Goal: Transaction & Acquisition: Purchase product/service

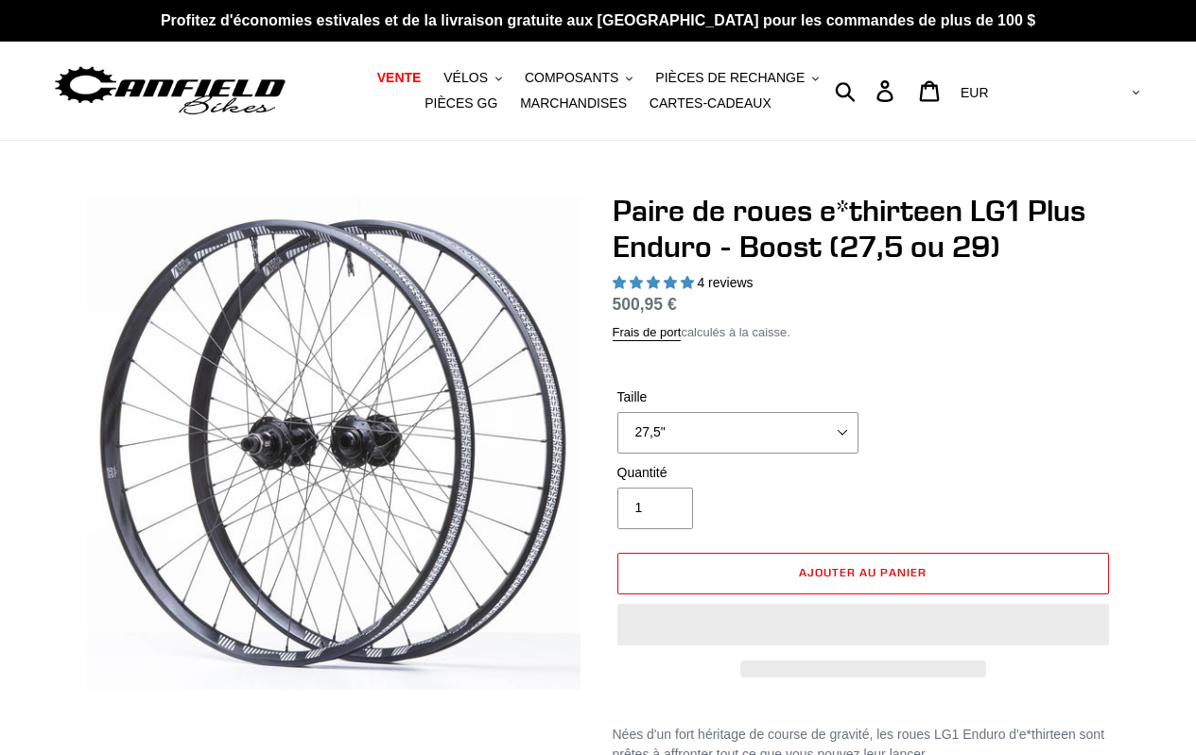
select select "highest-rating"
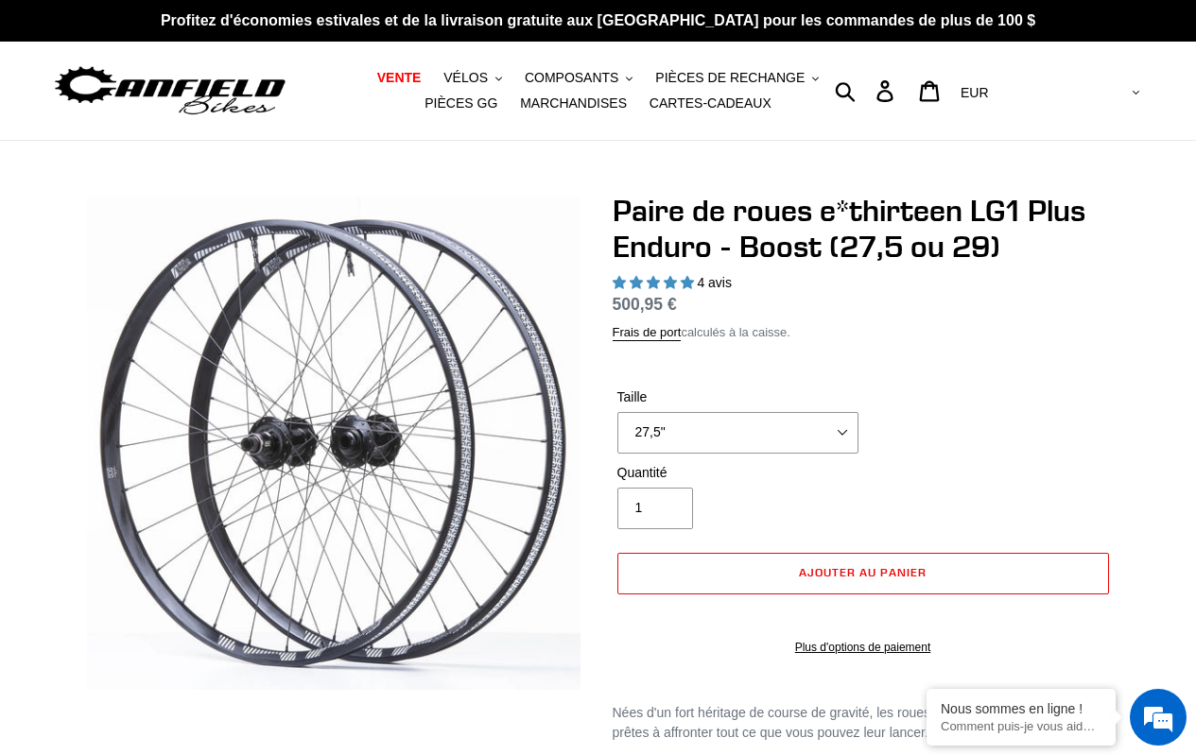
select select "29""
click at [617, 412] on select "27,5" 29"" at bounding box center [737, 433] width 241 height 42
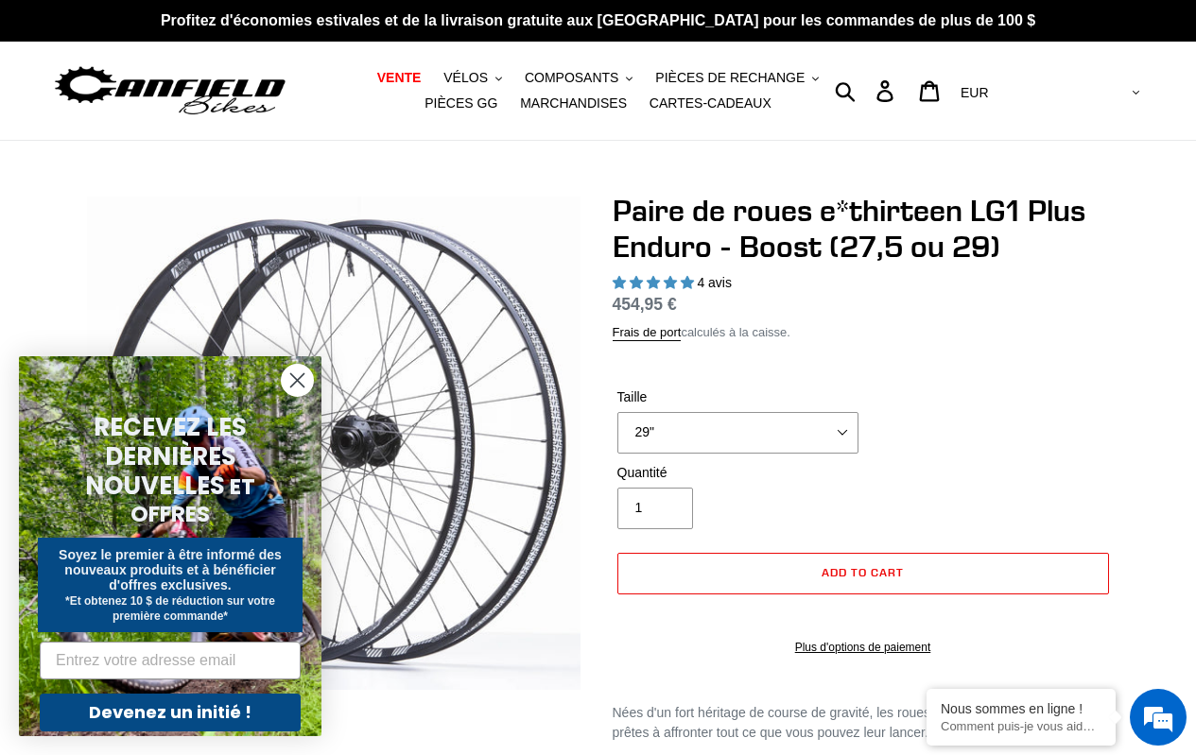
click at [295, 382] on circle "Fermer la boîte de dialogue" at bounding box center [297, 380] width 31 height 31
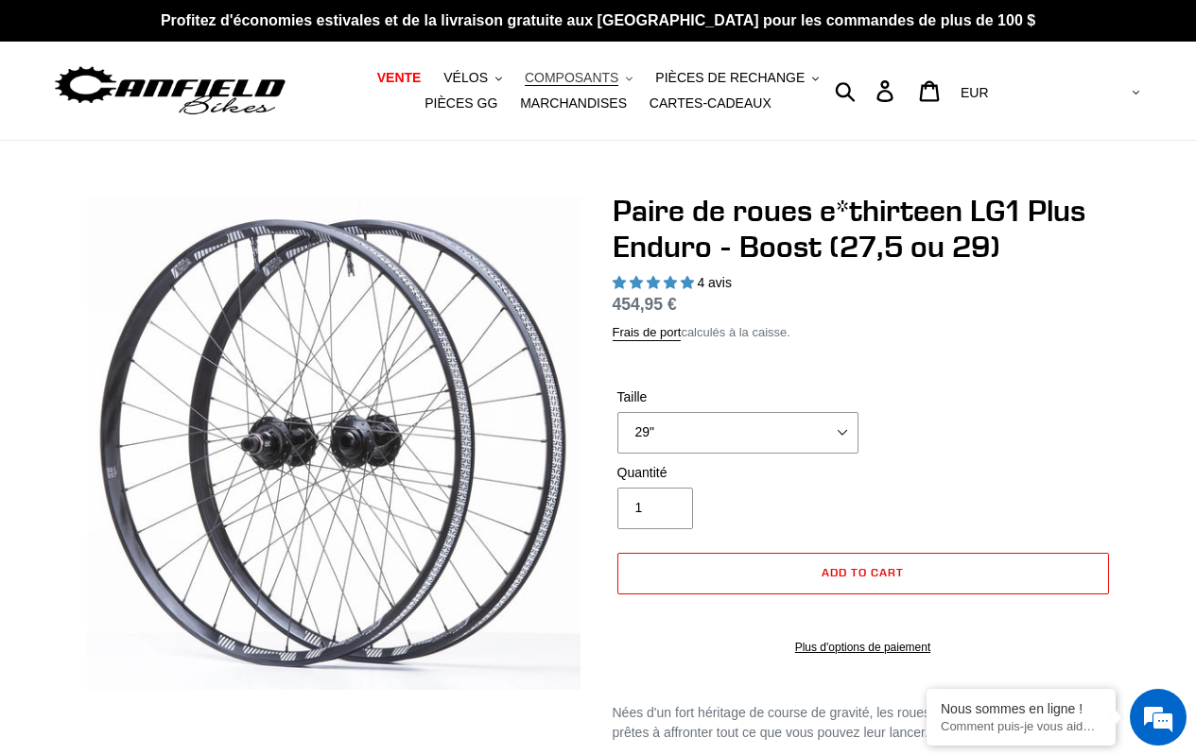
click at [557, 74] on font "COMPOSANTS" at bounding box center [572, 77] width 95 height 15
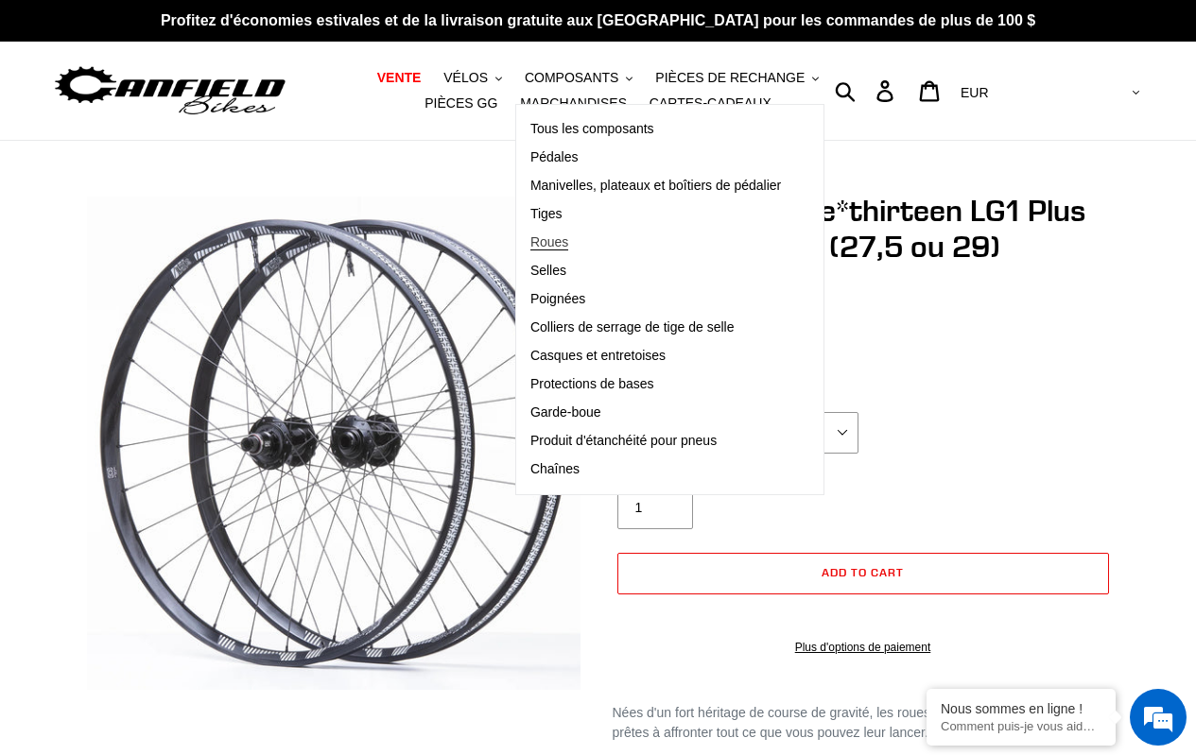
click at [530, 239] on font "Roues" at bounding box center [549, 241] width 38 height 15
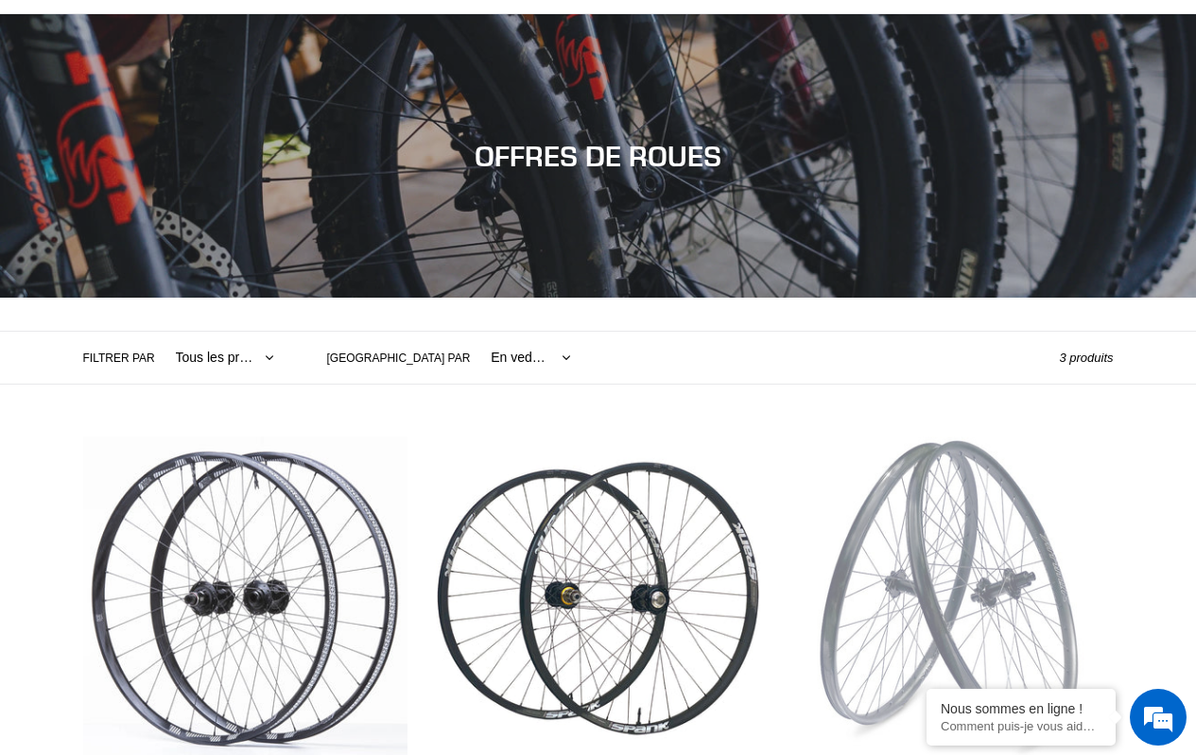
scroll to position [112, 0]
